Goal: Task Accomplishment & Management: Complete application form

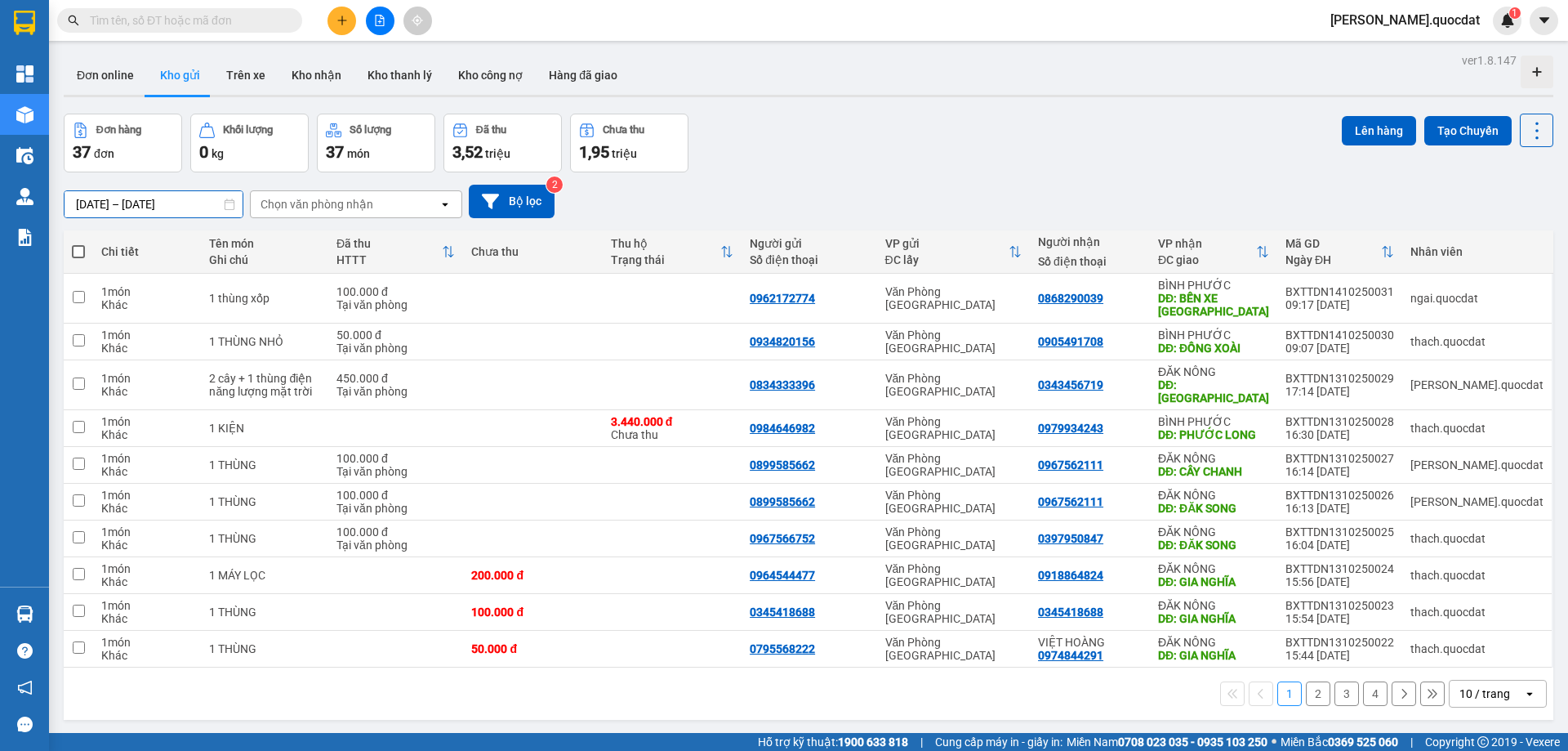
click at [110, 203] on input "12/10/2025 – 14/10/2025" at bounding box center [153, 204] width 178 height 27
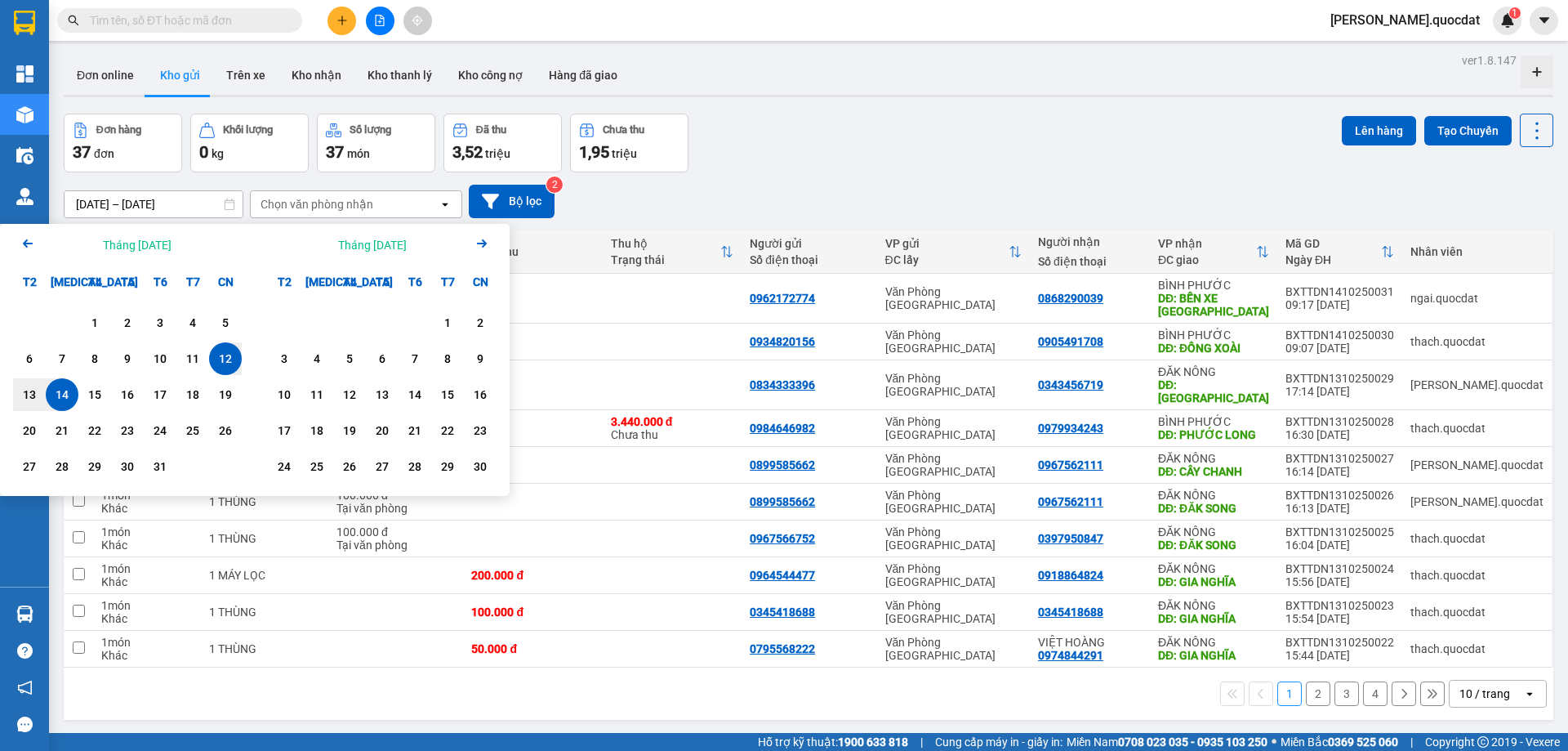
click at [69, 394] on div "14" at bounding box center [62, 395] width 23 height 20
click at [68, 393] on div "14" at bounding box center [62, 395] width 23 height 20
type input "[DATE] – [DATE]"
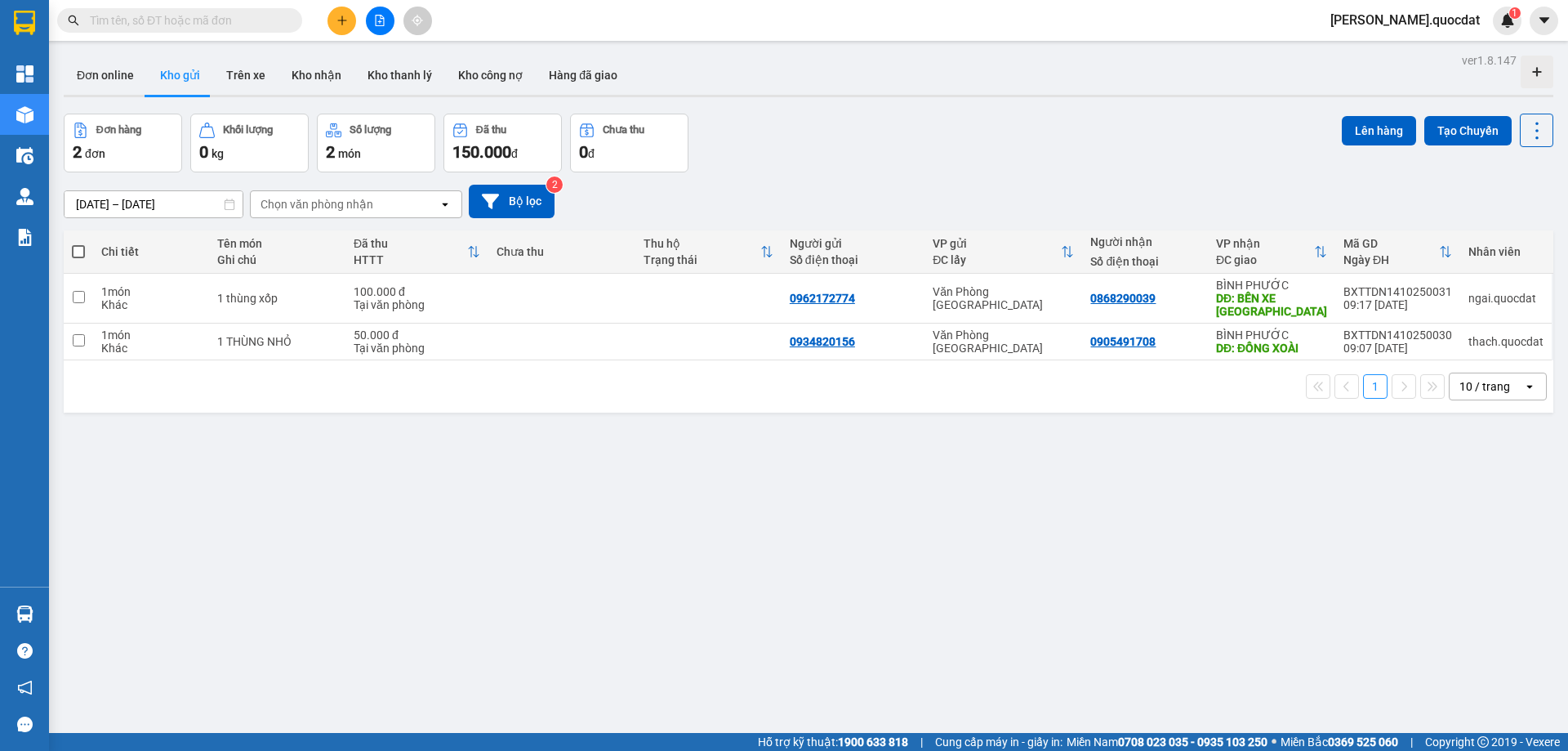
click at [341, 22] on icon "plus" at bounding box center [342, 21] width 12 height 12
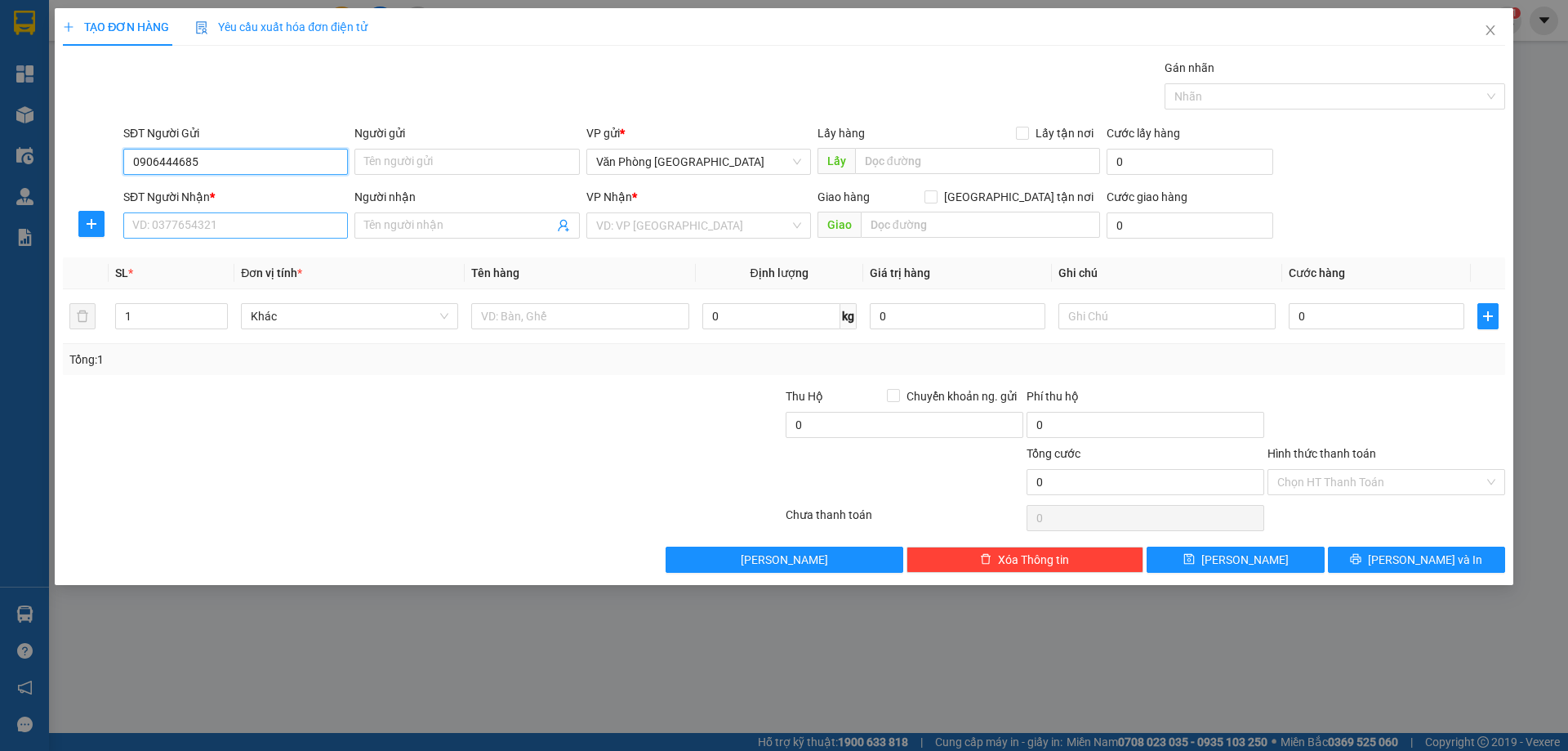
type input "0906444685"
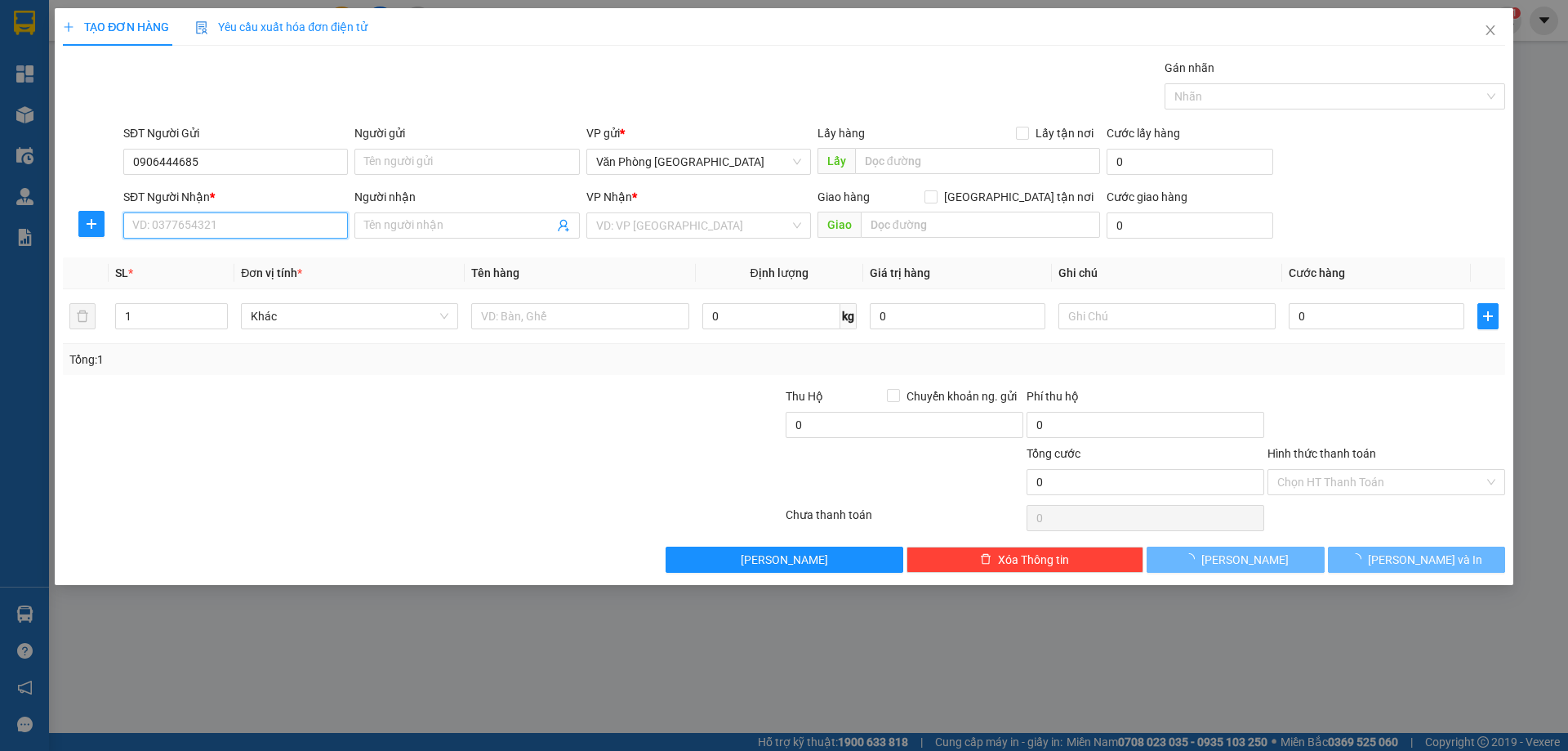
click at [230, 217] on input "SĐT Người Nhận *" at bounding box center [235, 225] width 225 height 27
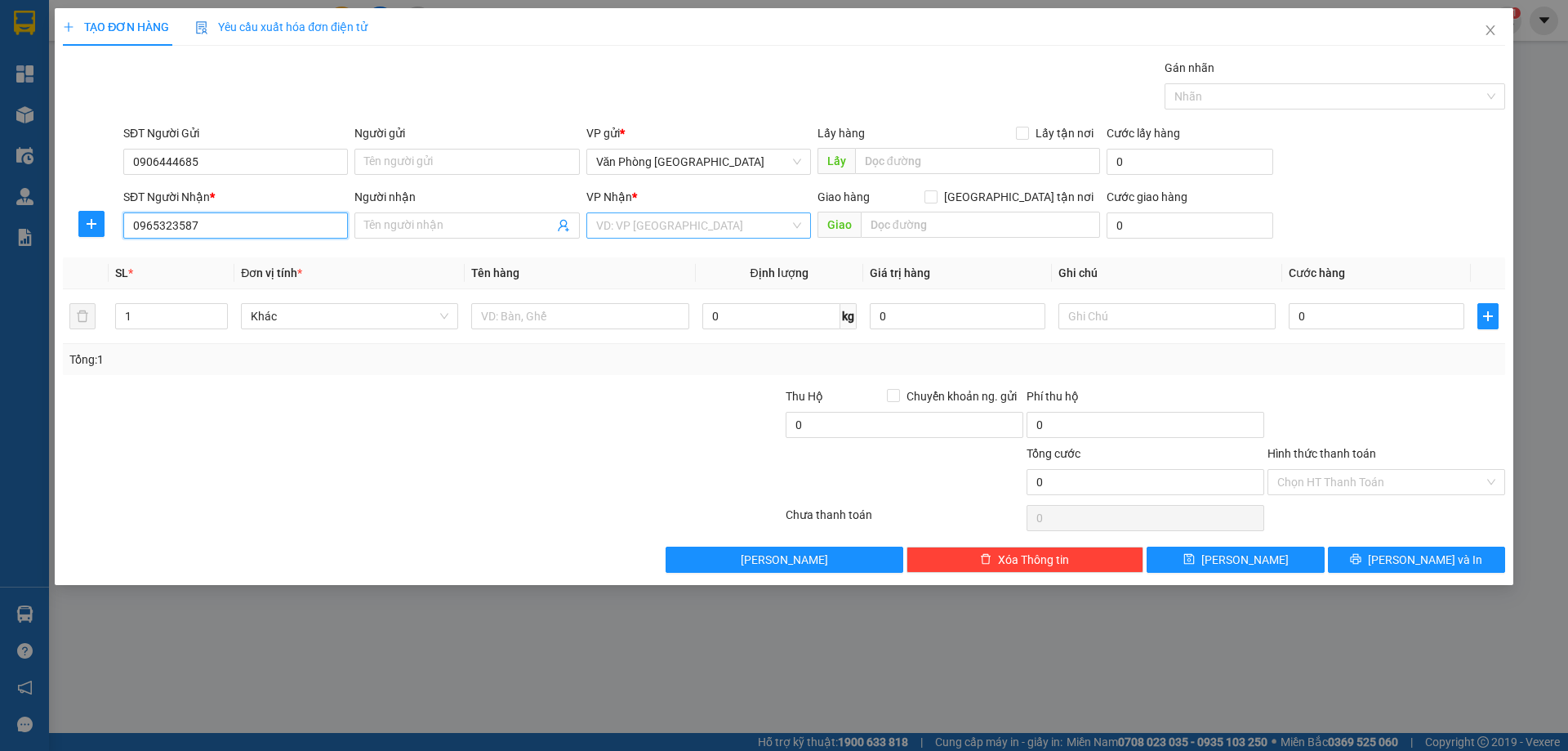
type input "0965323587"
click at [738, 225] on input "search" at bounding box center [693, 225] width 193 height 25
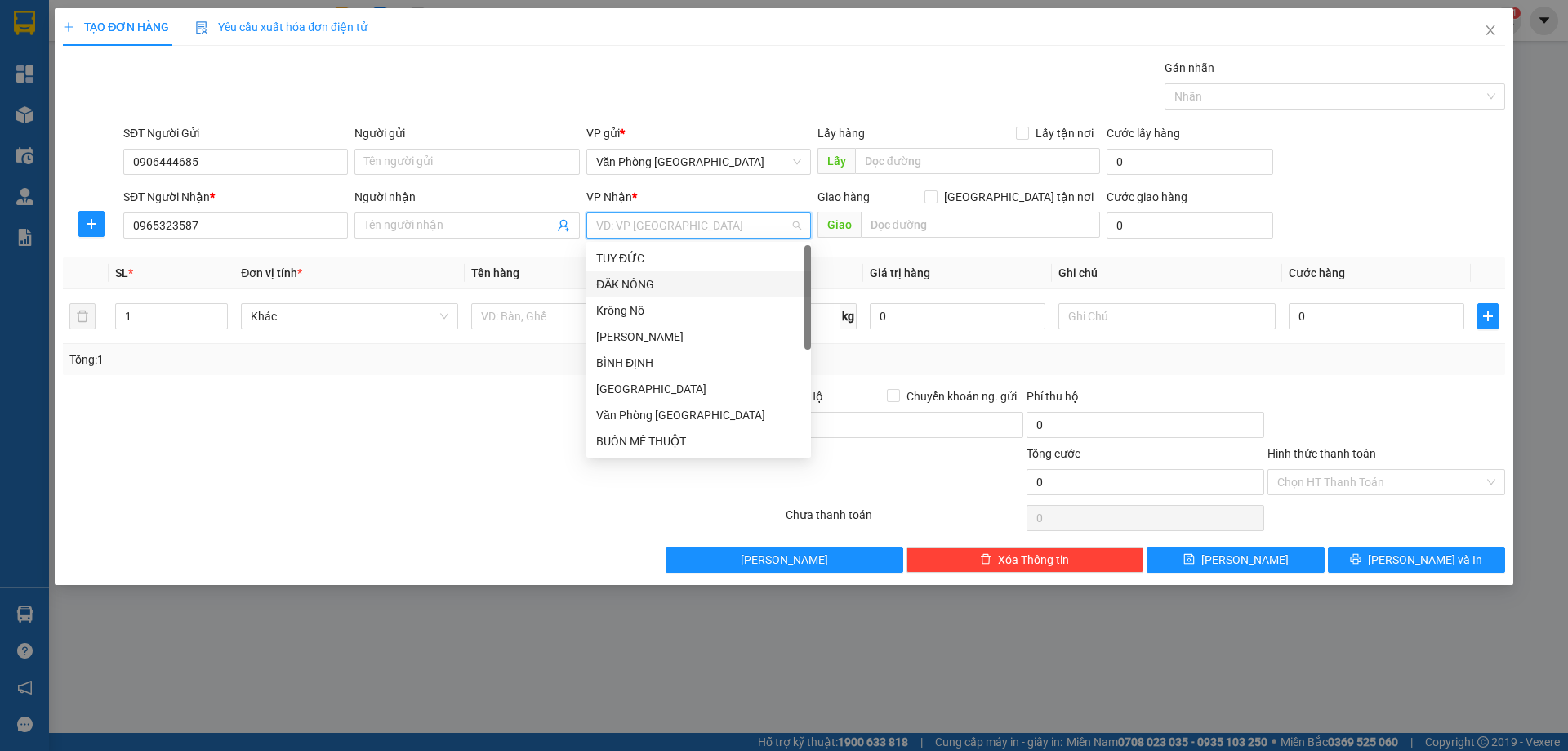
click at [640, 279] on div "ĐĂK NÔNG" at bounding box center [699, 284] width 205 height 18
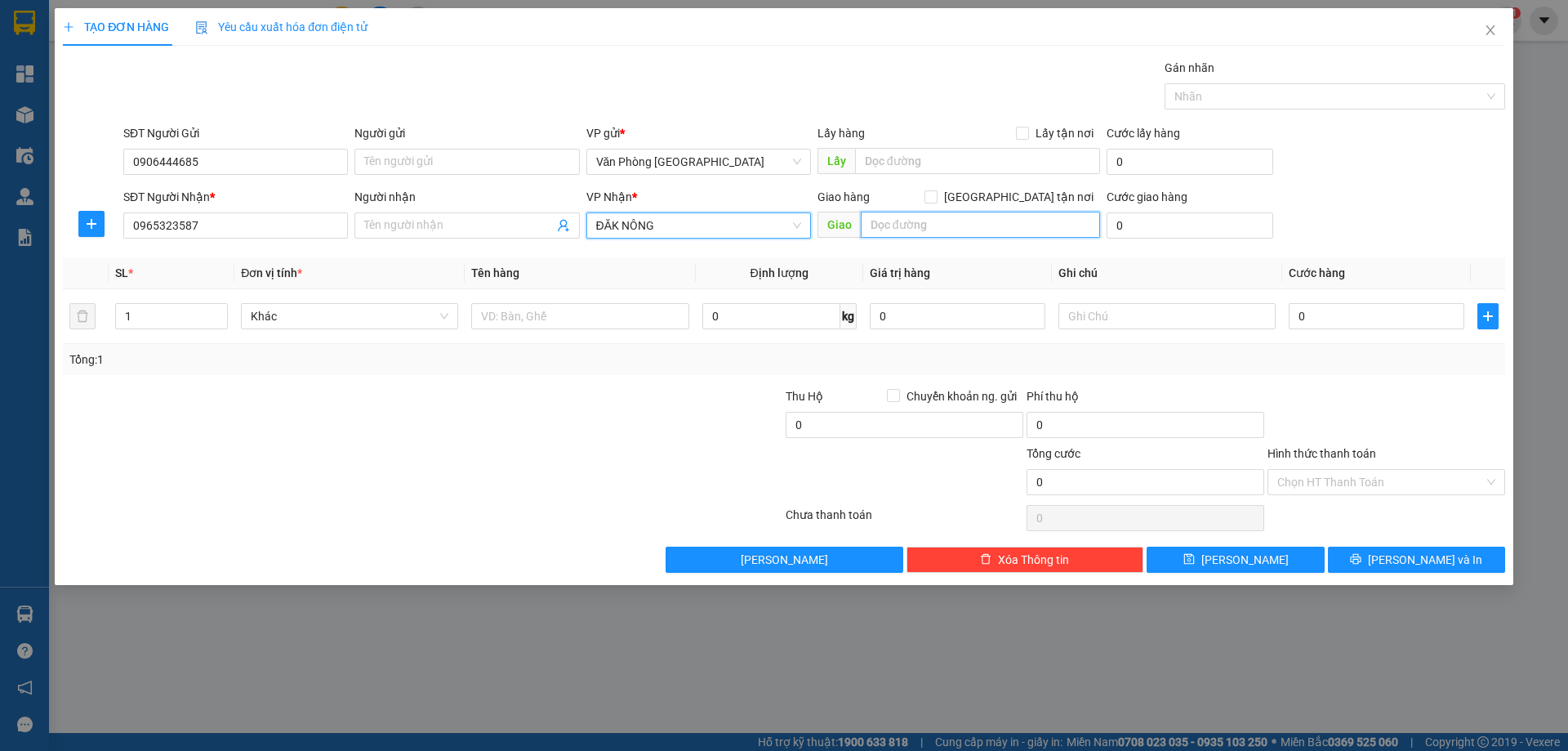
click at [921, 227] on input "text" at bounding box center [980, 225] width 239 height 27
type input "g"
type input "GIA NGHĨA"
click at [460, 225] on input "Người nhận" at bounding box center [458, 226] width 188 height 18
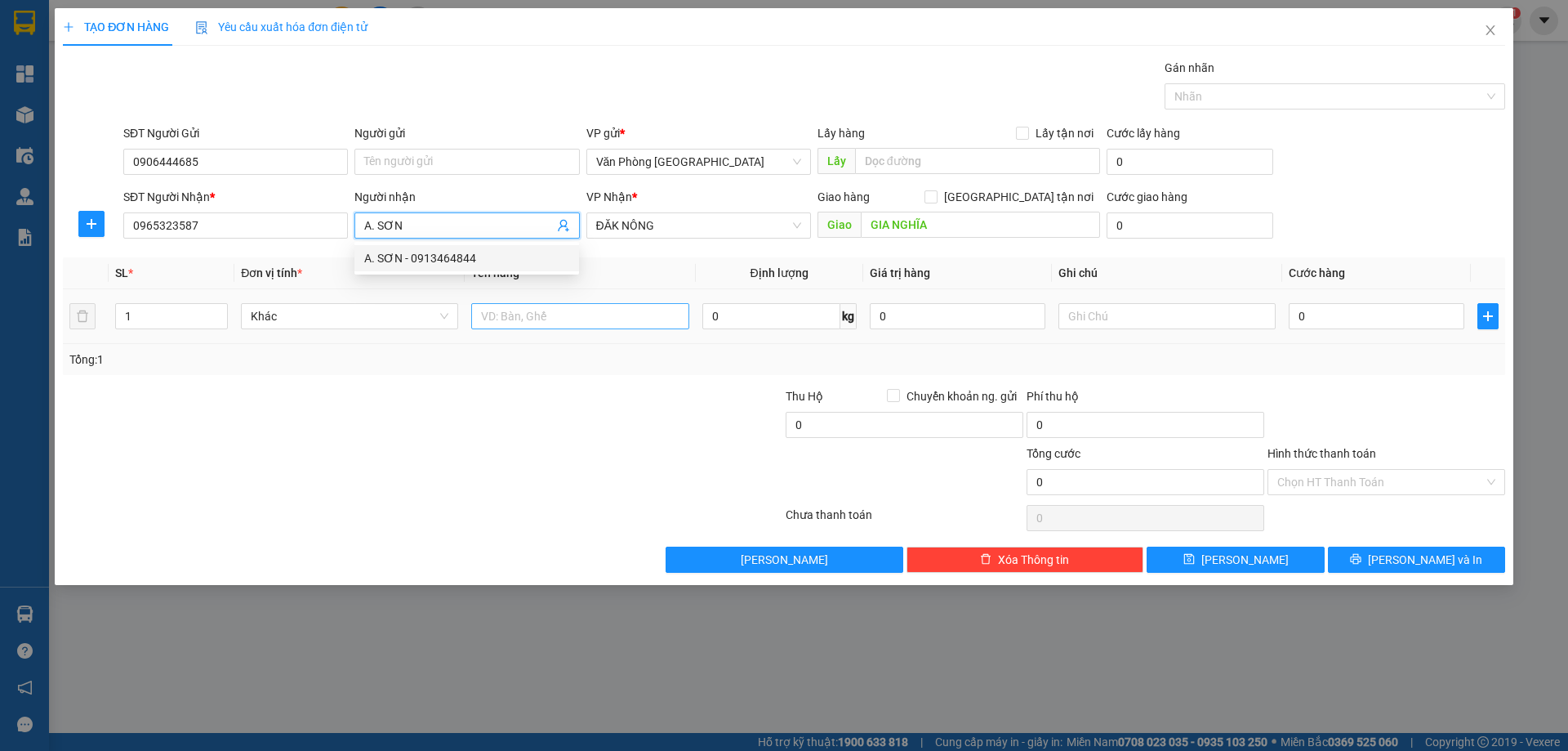
type input "A. SƠN"
click at [512, 318] on input "text" at bounding box center [579, 316] width 217 height 27
type input "1"
type input "6 KIỆN"
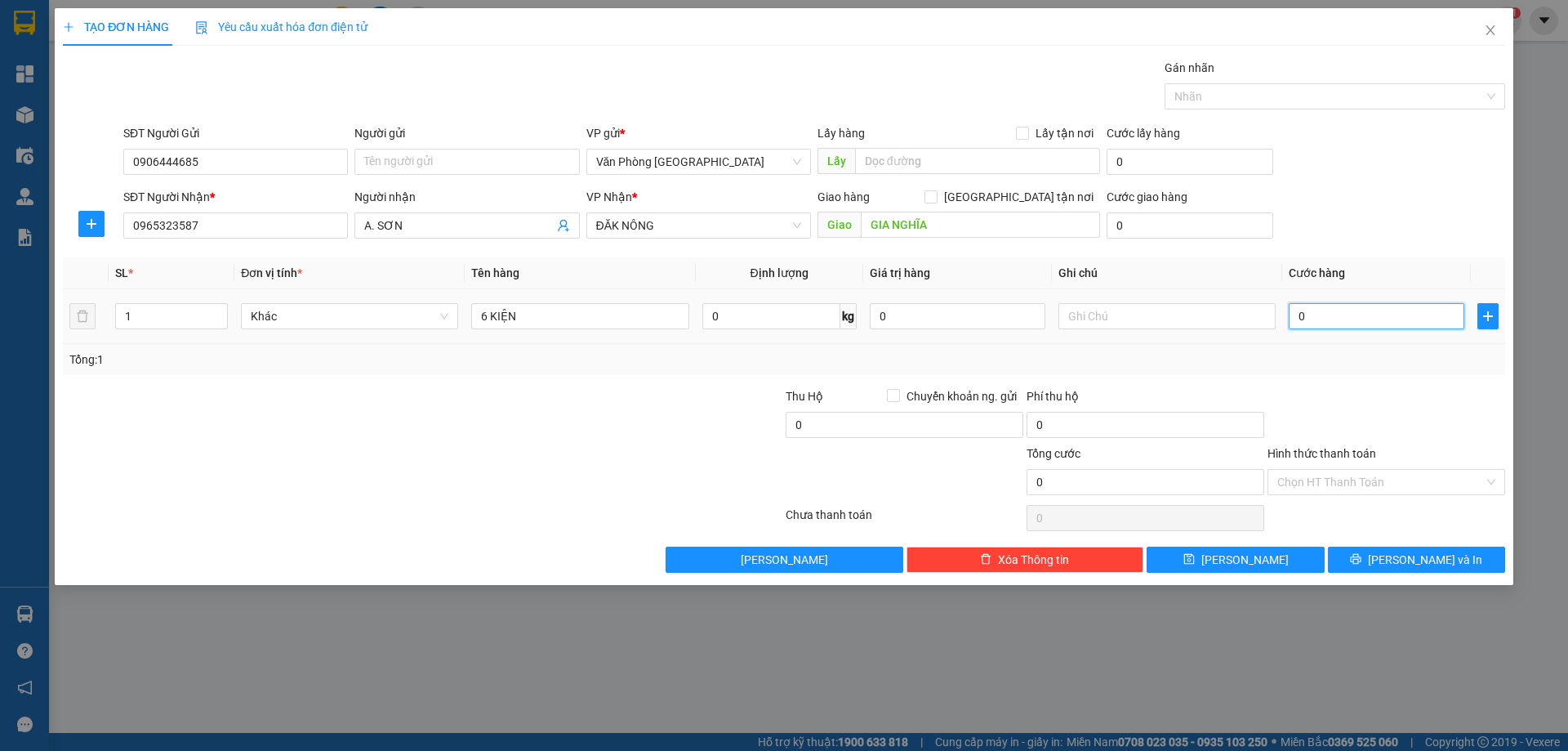
click at [1306, 323] on input "0" at bounding box center [1376, 316] width 176 height 27
click at [1318, 318] on input "0" at bounding box center [1376, 316] width 176 height 27
click at [1303, 317] on input "0" at bounding box center [1376, 316] width 176 height 27
click at [1297, 315] on input "0" at bounding box center [1376, 316] width 176 height 27
type input "50"
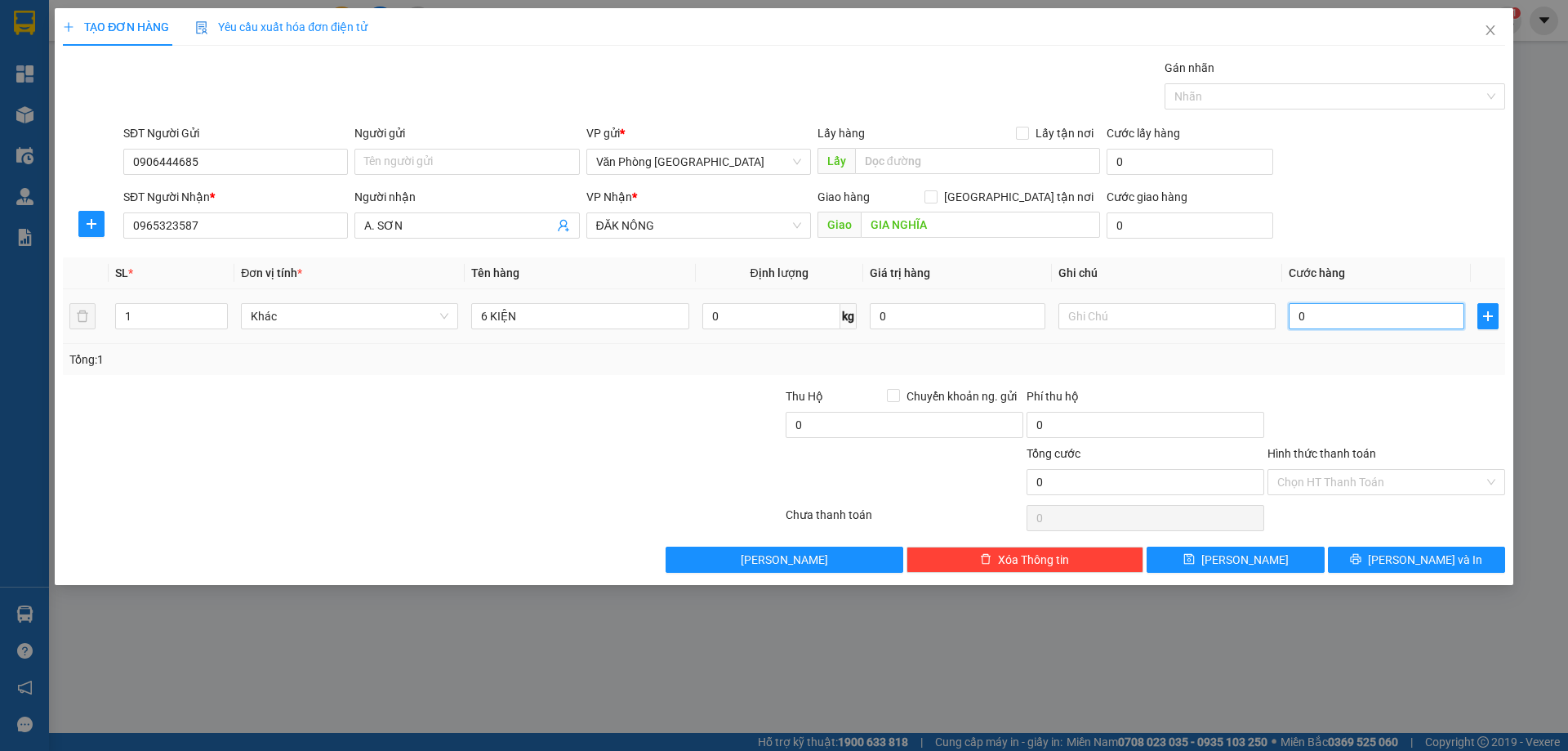
type input "50"
type input "500"
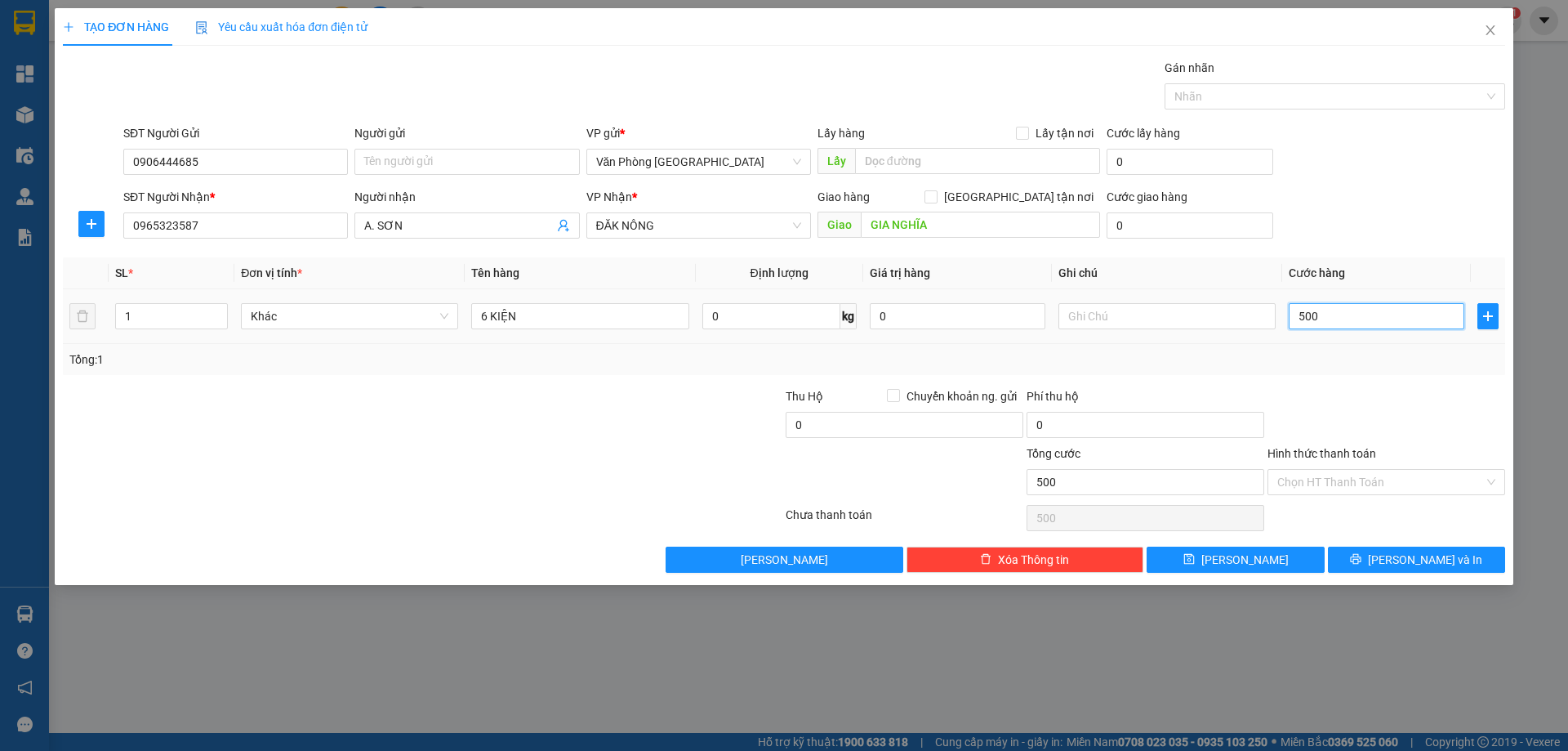
type input "5.000"
type input "500"
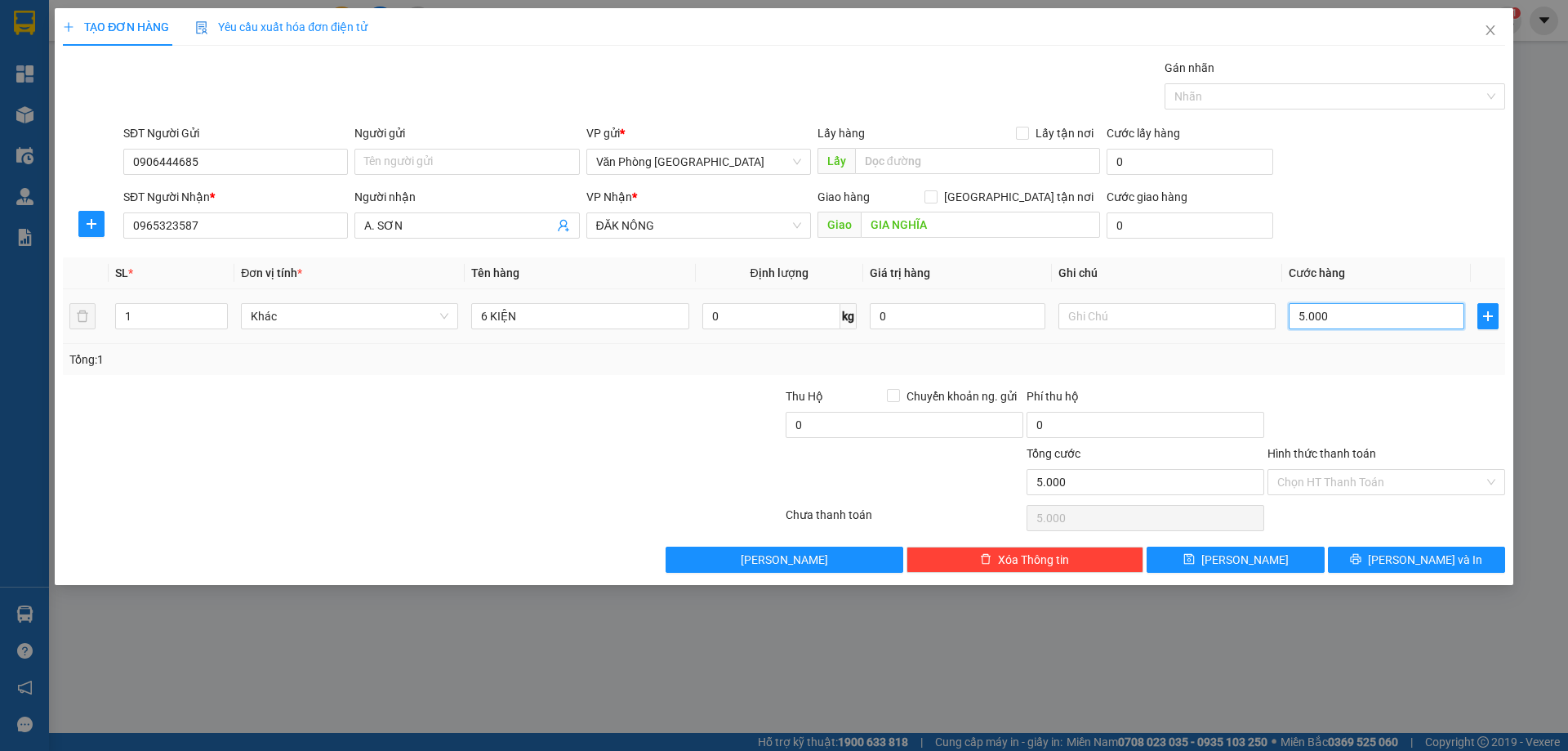
type input "500"
type input "500.000"
click at [1290, 159] on div "SĐT Người Gửi 0906444685 Người gửi Tên người gửi VP gửi * Văn Phòng [GEOGRAPHIC…" at bounding box center [813, 153] width 1388 height 57
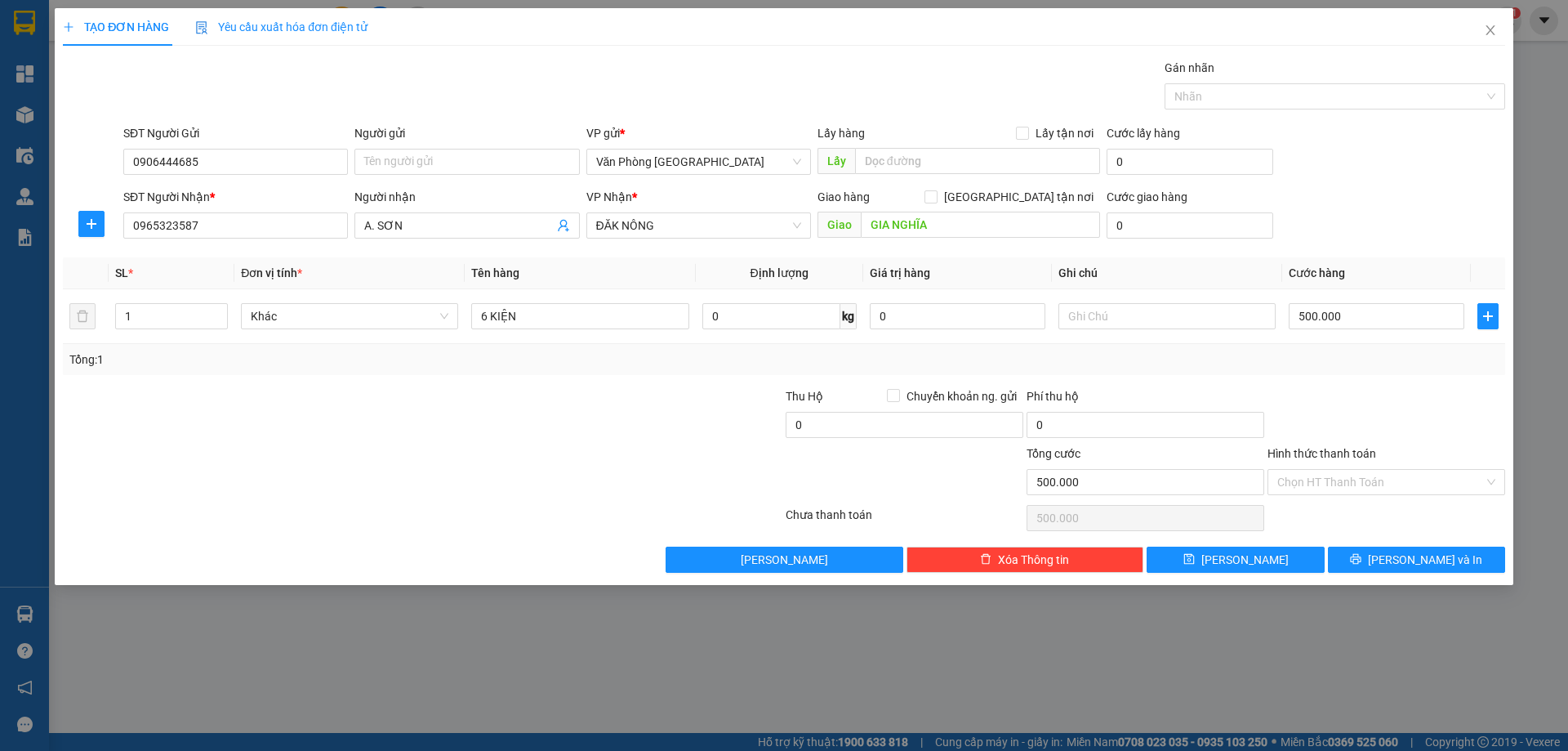
click at [1400, 393] on div at bounding box center [1386, 416] width 241 height 57
click at [1350, 309] on input "500.000" at bounding box center [1376, 316] width 176 height 27
click at [1325, 395] on div at bounding box center [1386, 416] width 241 height 57
click at [1401, 558] on button "[PERSON_NAME] và In" at bounding box center [1416, 560] width 178 height 27
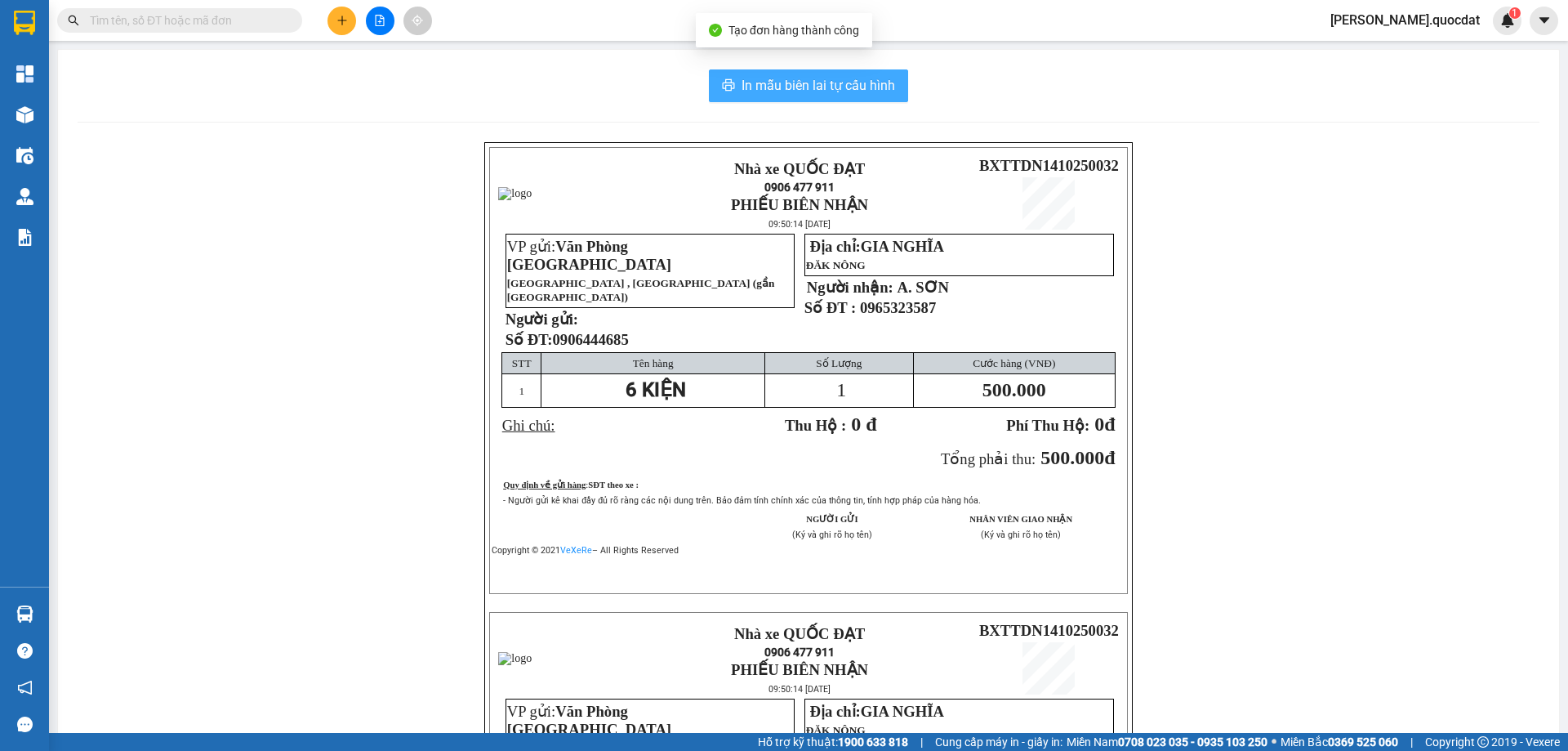
click at [807, 85] on span "In mẫu biên lai tự cấu hình" at bounding box center [818, 85] width 153 height 21
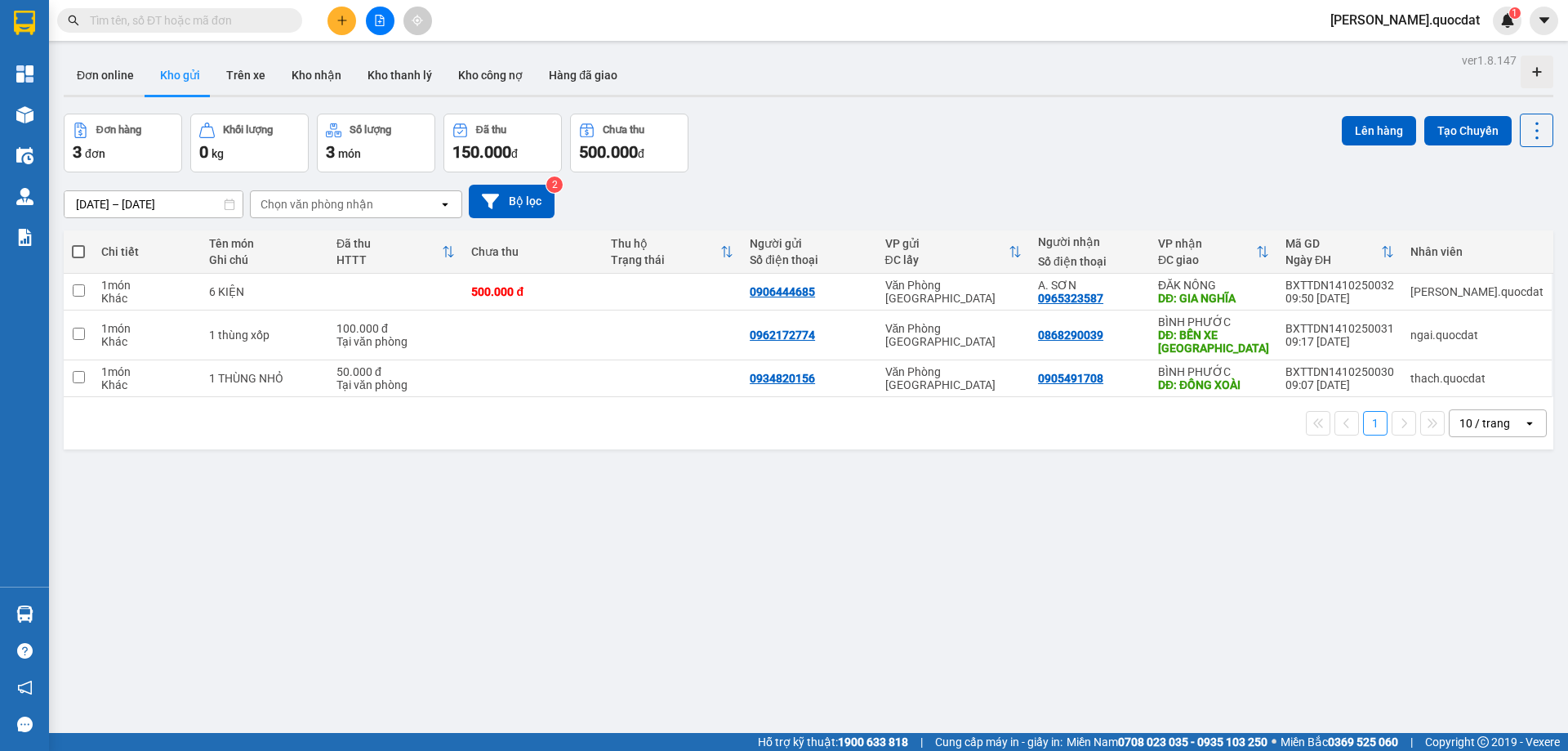
click at [887, 34] on div "Kết quả tìm kiếm ( 0 ) Bộ lọc No Data simon.quocdat 1" at bounding box center [784, 21] width 1568 height 41
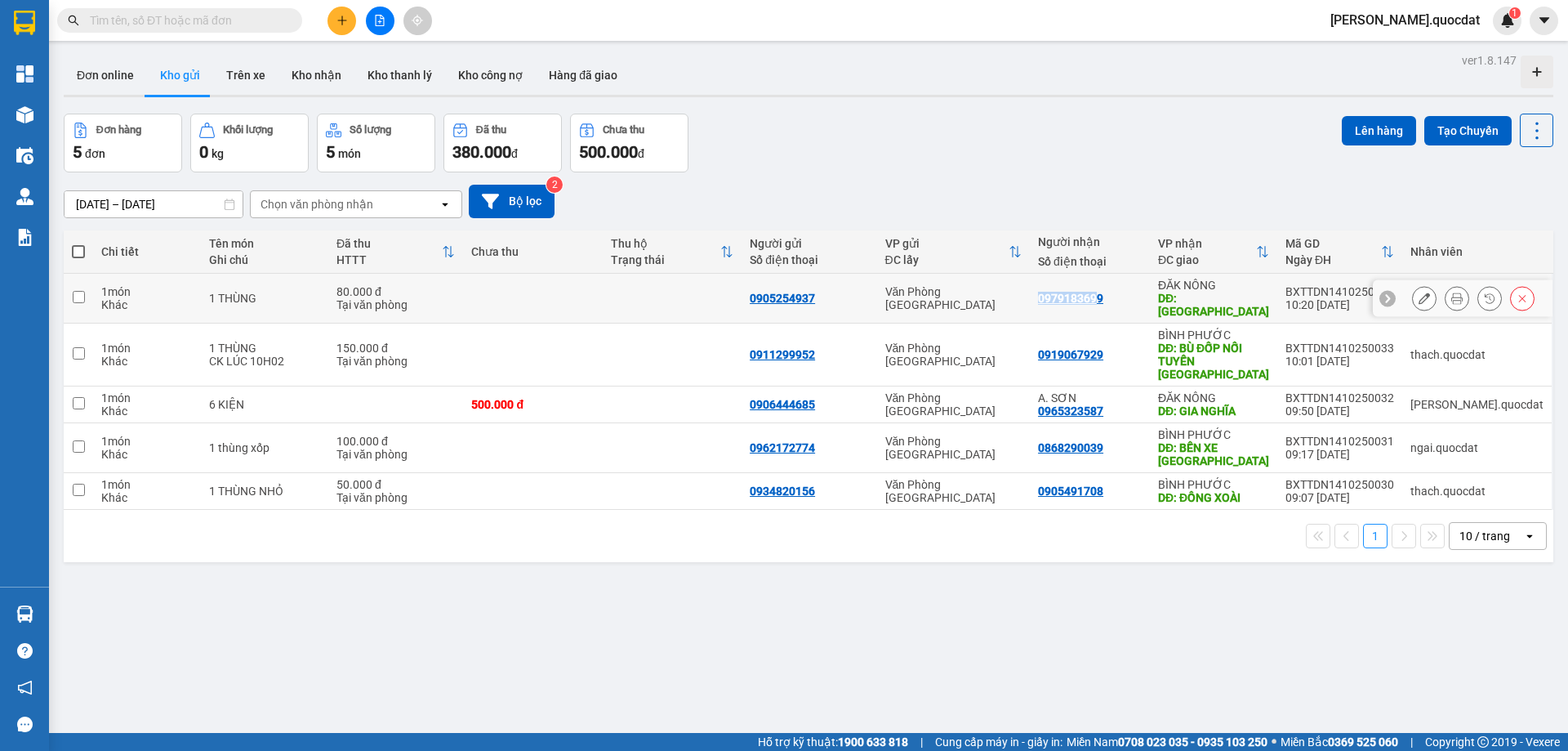
drag, startPoint x: 1085, startPoint y: 296, endPoint x: 1148, endPoint y: 298, distance: 63.0
click at [1148, 298] on td "0979183699" at bounding box center [1090, 298] width 120 height 50
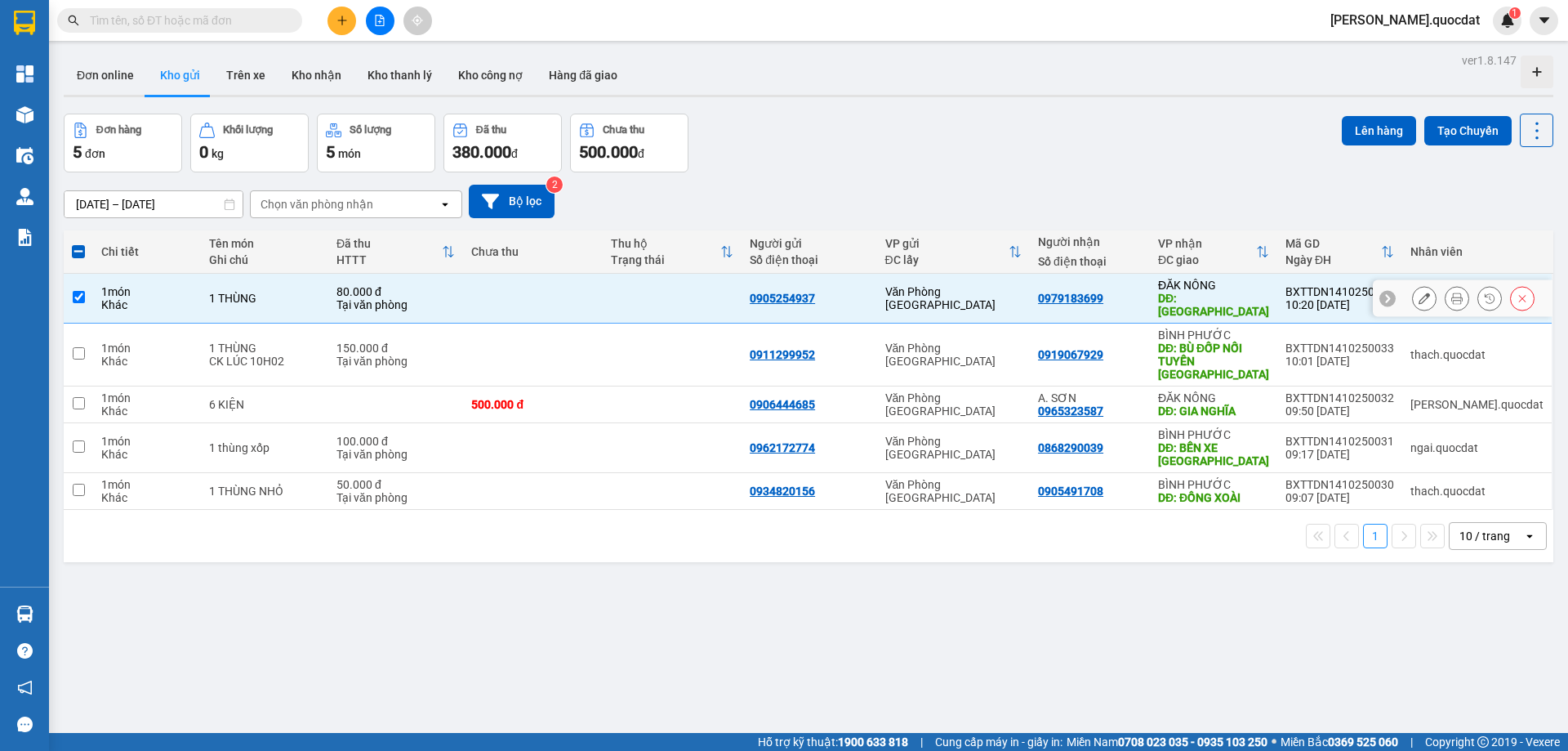
click at [1142, 295] on div "0979183699" at bounding box center [1090, 297] width 104 height 13
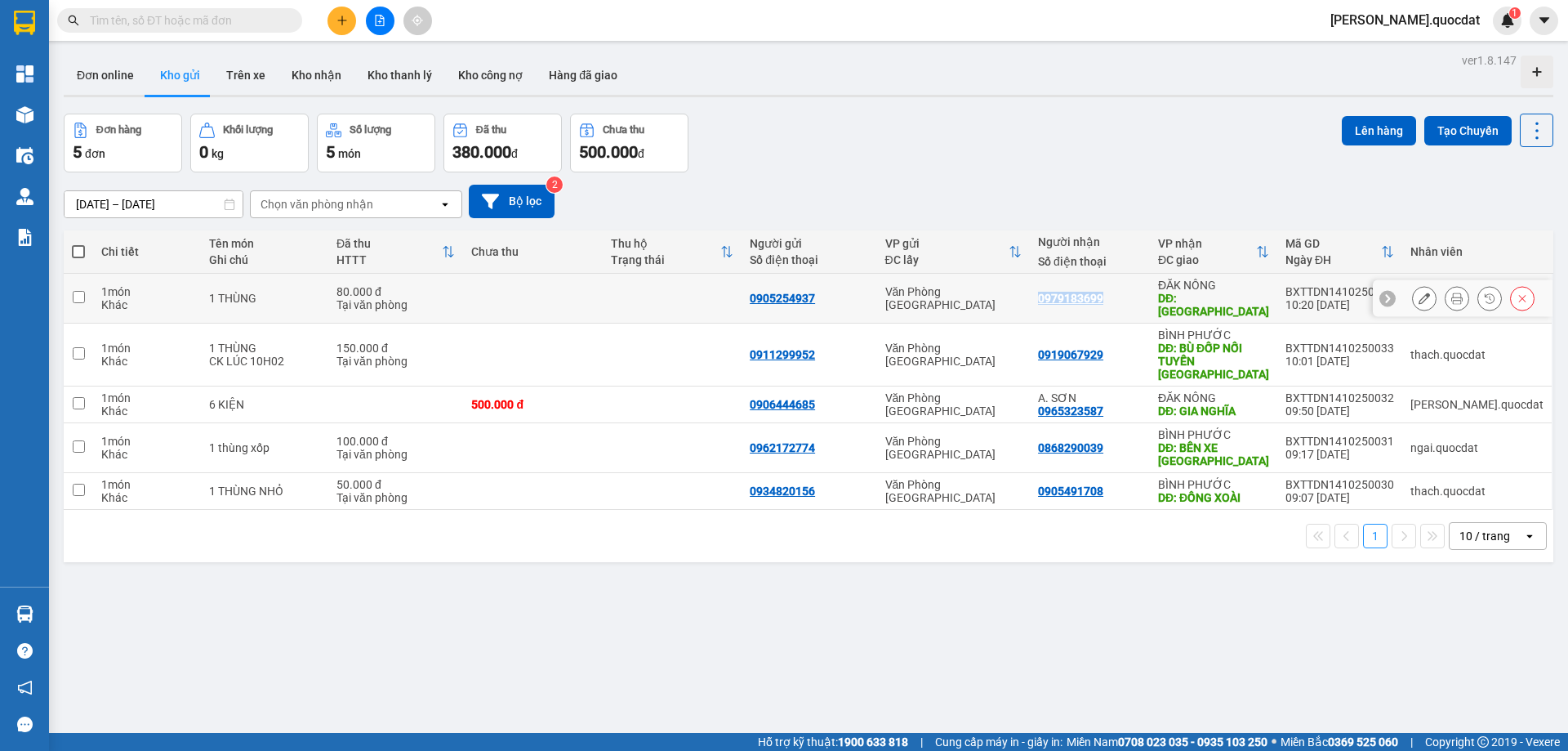
drag, startPoint x: 1159, startPoint y: 295, endPoint x: 1088, endPoint y: 295, distance: 71.0
click at [1088, 295] on div "0979183699" at bounding box center [1090, 297] width 104 height 13
checkbox input "true"
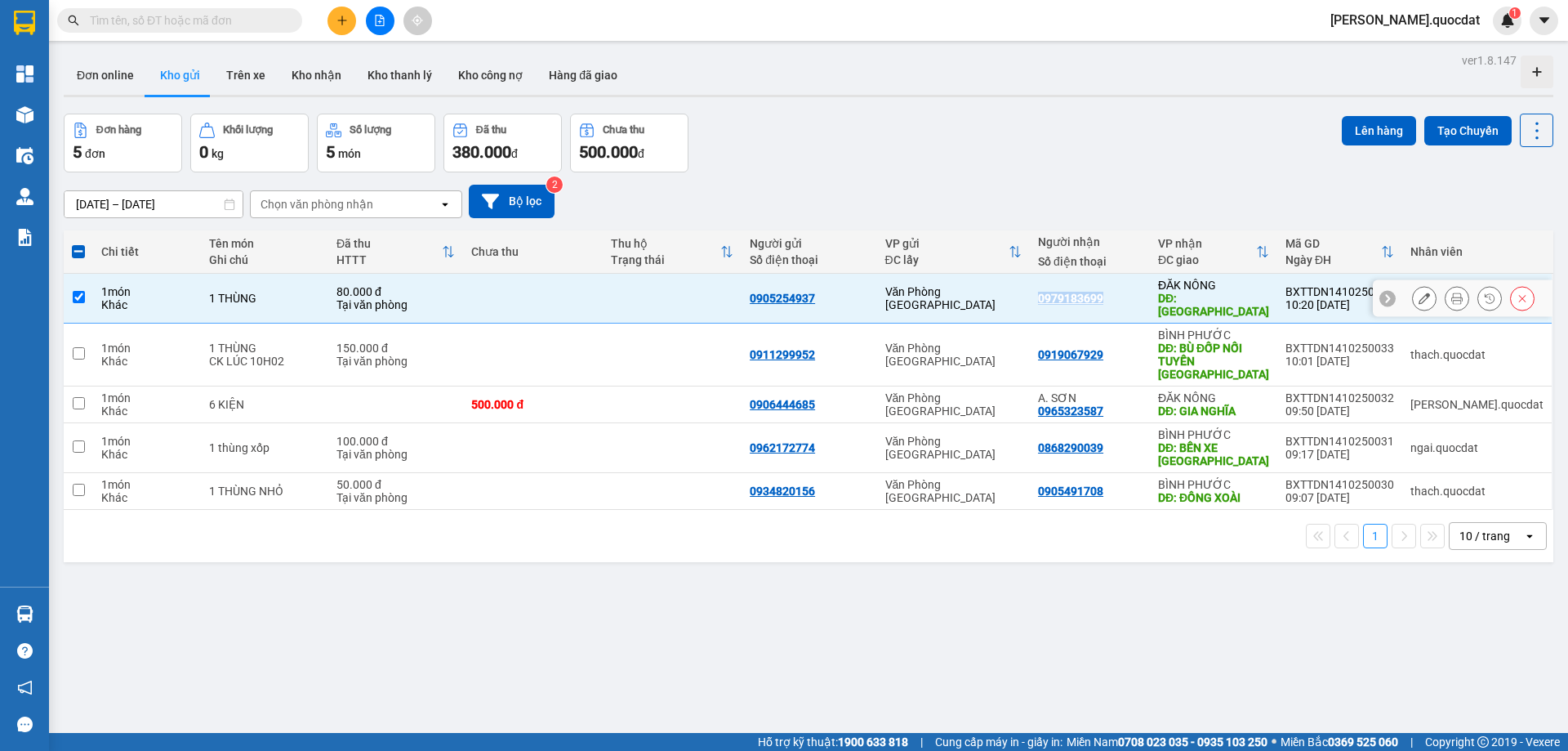
copy div "0979183699"
click at [199, 27] on input "text" at bounding box center [186, 21] width 192 height 18
paste input "0979183699"
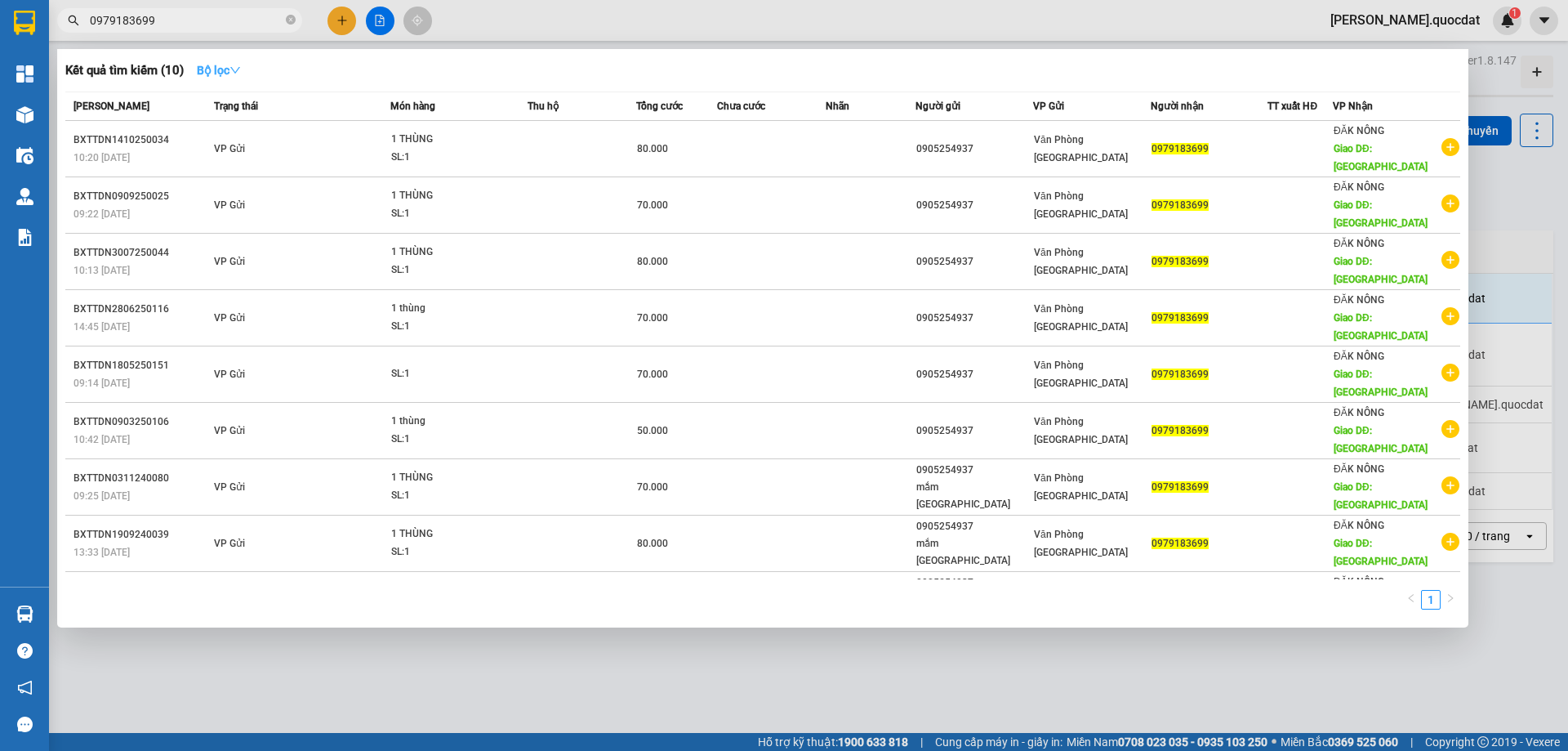
type input "0979183699"
click at [1150, 0] on div at bounding box center [784, 375] width 1568 height 751
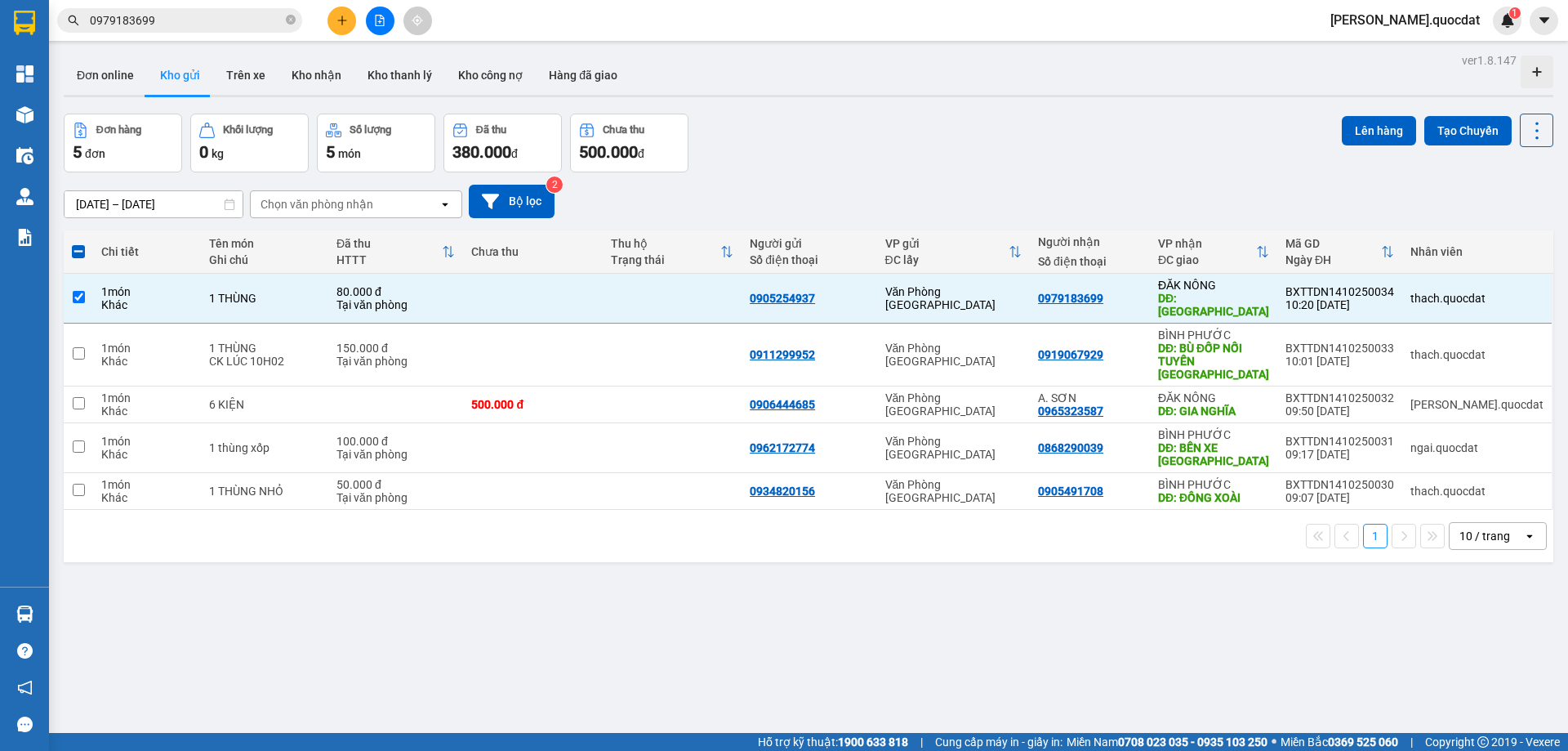
click at [1110, 41] on main "ver 1.8.147 Đơn online Kho gửi Trên xe Kho nhận Kho thanh lý Kho công nợ Hàng đ…" at bounding box center [784, 366] width 1568 height 733
click at [839, 173] on div "14/10/2025 – 14/10/2025 Press the down arrow key to interact with the calendar …" at bounding box center [809, 201] width 1490 height 58
click at [819, 126] on div "Đơn hàng 5 đơn Khối lượng 0 kg Số lượng 5 món Đã thu 380.000 đ Chưa thu 500.000…" at bounding box center [809, 143] width 1490 height 59
drag, startPoint x: 987, startPoint y: 92, endPoint x: 987, endPoint y: 34, distance: 58.0
click at [987, 90] on div "Đơn online Kho gửi Trên xe Kho nhận Kho thanh lý Kho công nợ Hàng đã giao" at bounding box center [809, 78] width 1490 height 43
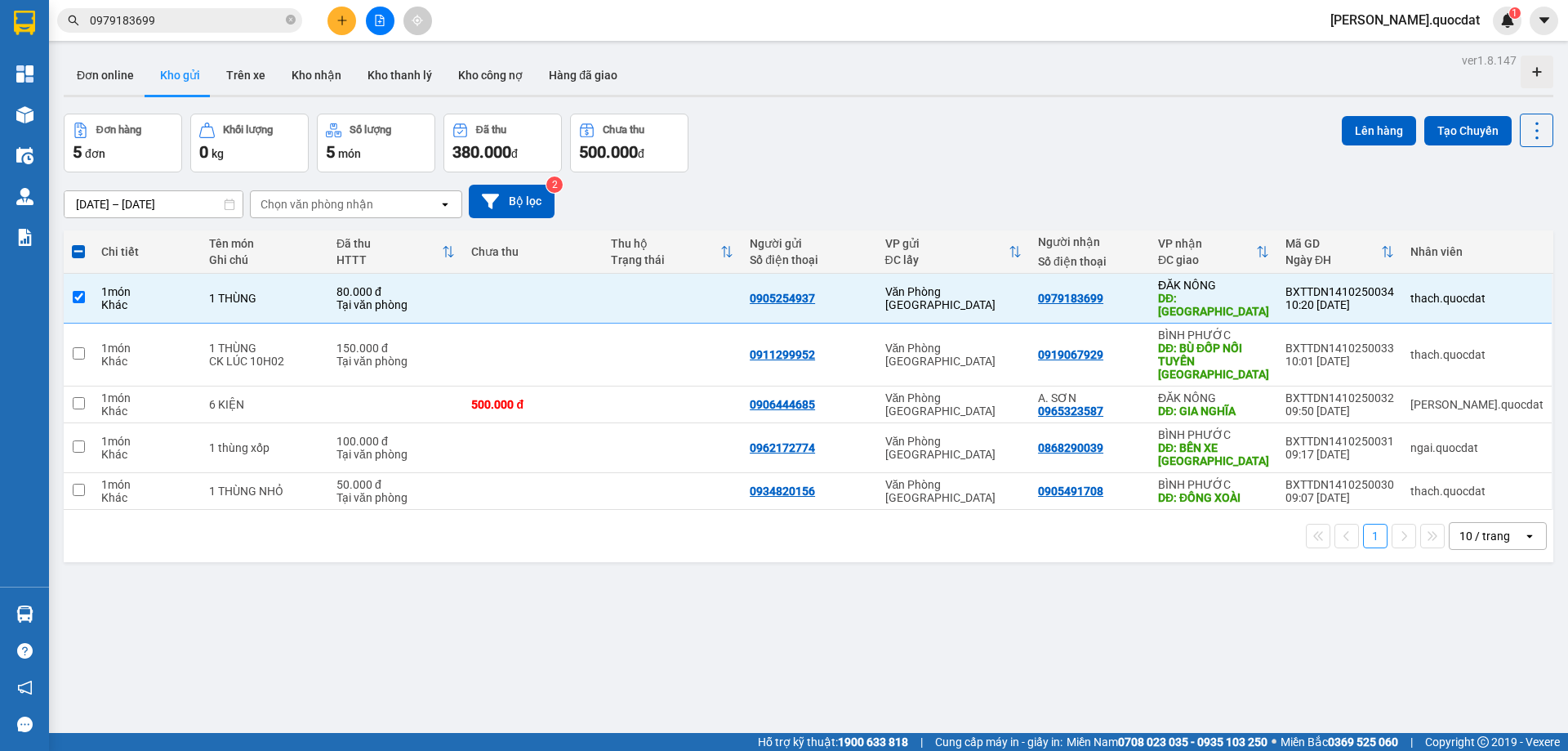
click at [797, 136] on div "Đơn hàng 5 đơn Khối lượng 0 kg Số lượng 5 món Đã thu 380.000 đ Chưa thu 500.000…" at bounding box center [809, 143] width 1490 height 59
